Goal: Transaction & Acquisition: Obtain resource

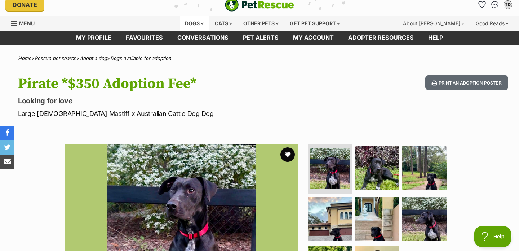
click at [194, 23] on div "Dogs" at bounding box center [194, 23] width 29 height 14
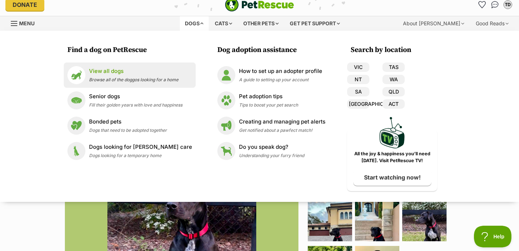
click at [137, 82] on span "Browse all of the doggos looking for a home" at bounding box center [133, 79] width 89 height 5
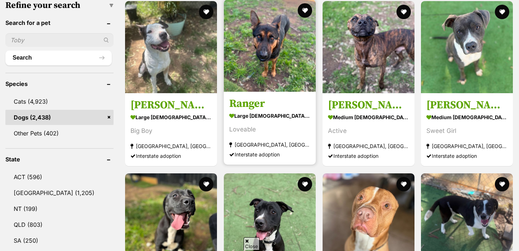
scroll to position [231, 0]
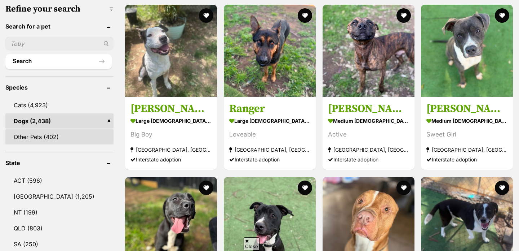
click at [35, 138] on link "Other Pets (402)" at bounding box center [59, 136] width 108 height 15
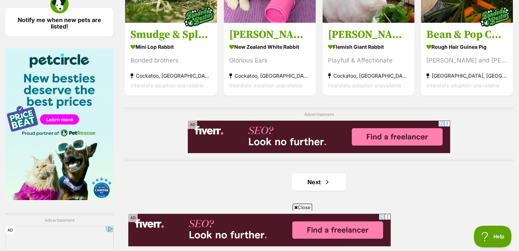
scroll to position [1147, 0]
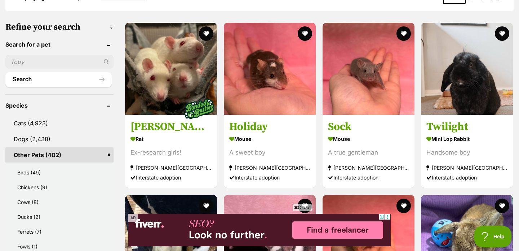
scroll to position [214, 0]
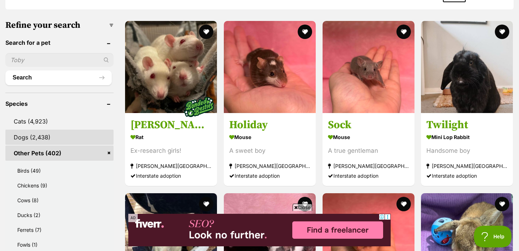
click at [49, 130] on link "Dogs (2,438)" at bounding box center [59, 136] width 108 height 15
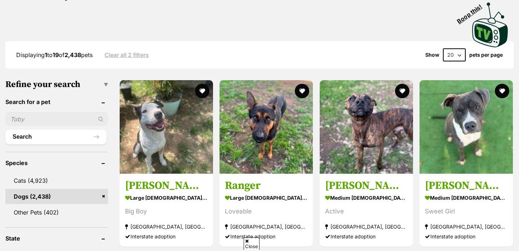
scroll to position [204, 0]
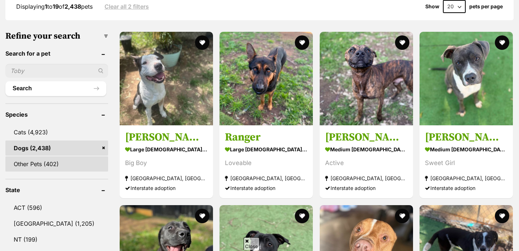
click at [40, 159] on link "Other Pets (402)" at bounding box center [56, 163] width 103 height 15
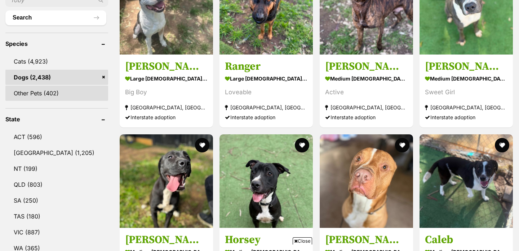
scroll to position [275, 0]
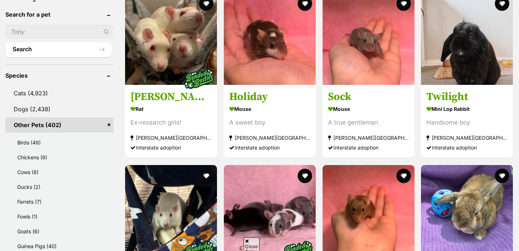
scroll to position [243, 0]
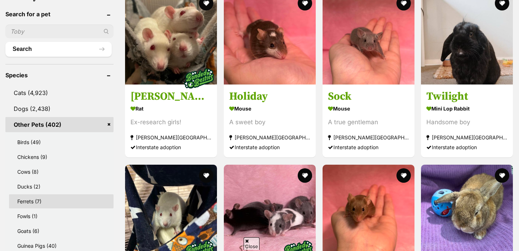
click at [38, 205] on link "Ferrets (7)" at bounding box center [61, 201] width 105 height 14
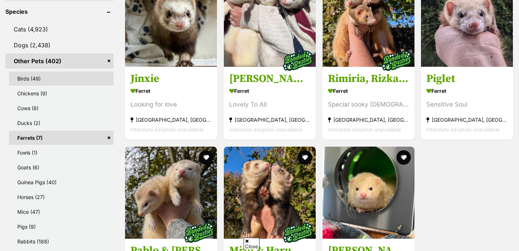
scroll to position [307, 0]
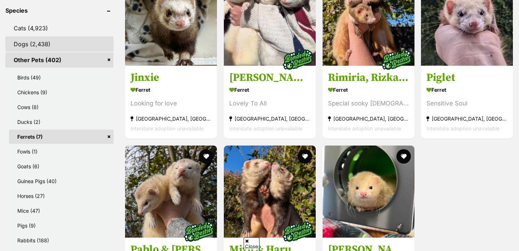
click at [47, 43] on link "Dogs (2,438)" at bounding box center [59, 43] width 108 height 15
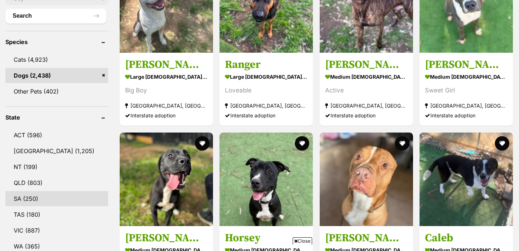
scroll to position [280, 0]
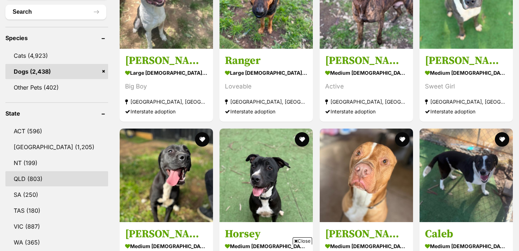
click at [35, 172] on link "QLD (803)" at bounding box center [56, 178] width 103 height 15
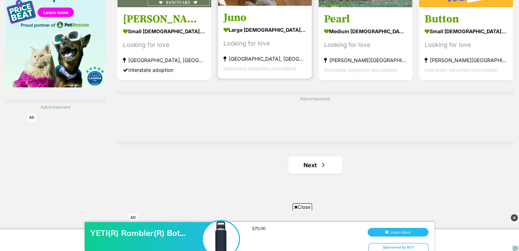
scroll to position [1162, 0]
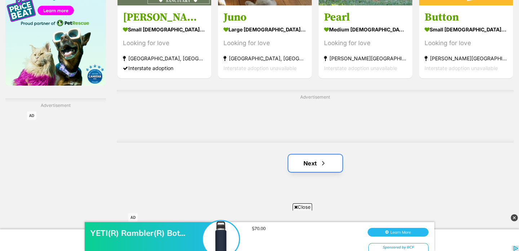
click at [326, 164] on link "Next" at bounding box center [315, 162] width 54 height 17
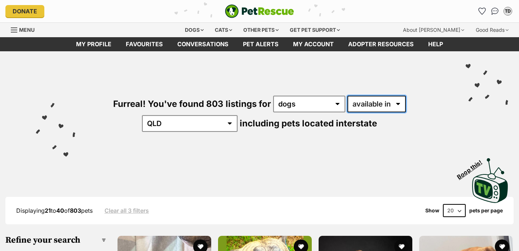
click at [357, 100] on select "available in located in" at bounding box center [377, 104] width 58 height 17
select select "disabled"
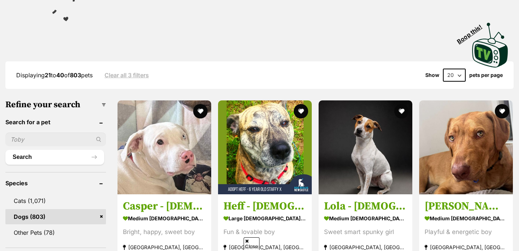
scroll to position [136, 0]
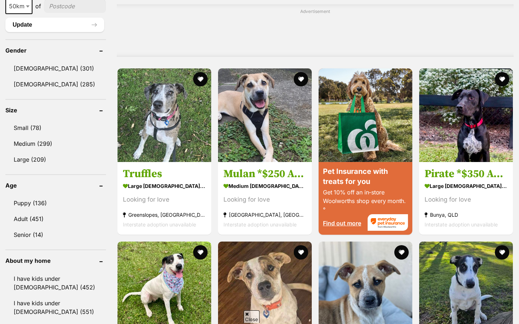
scroll to position [604, 0]
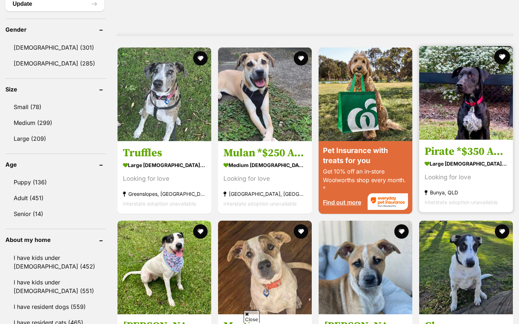
click at [503, 49] on button "favourite" at bounding box center [502, 57] width 16 height 16
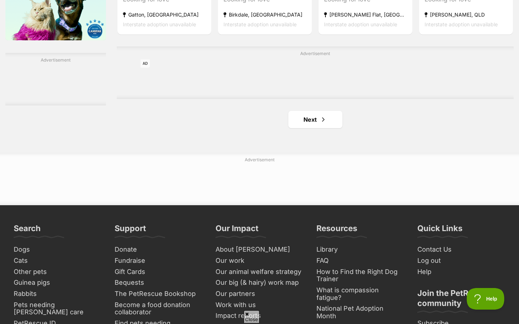
scroll to position [1207, 0]
click at [313, 111] on link "Next" at bounding box center [315, 119] width 54 height 17
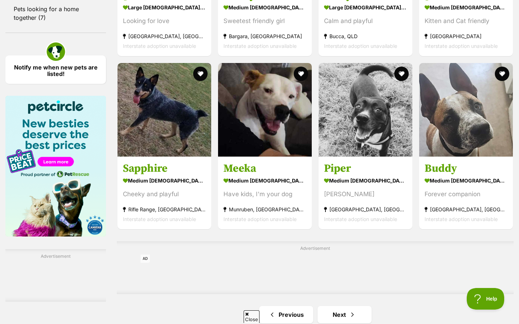
scroll to position [1015, 0]
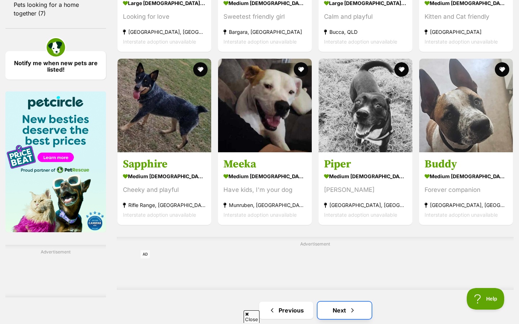
click at [326, 302] on link "Next" at bounding box center [345, 310] width 54 height 17
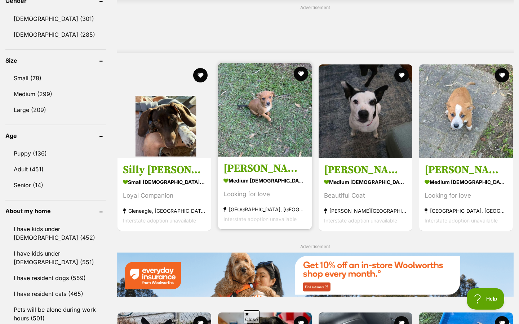
scroll to position [668, 0]
